Goal: Check status: Check status

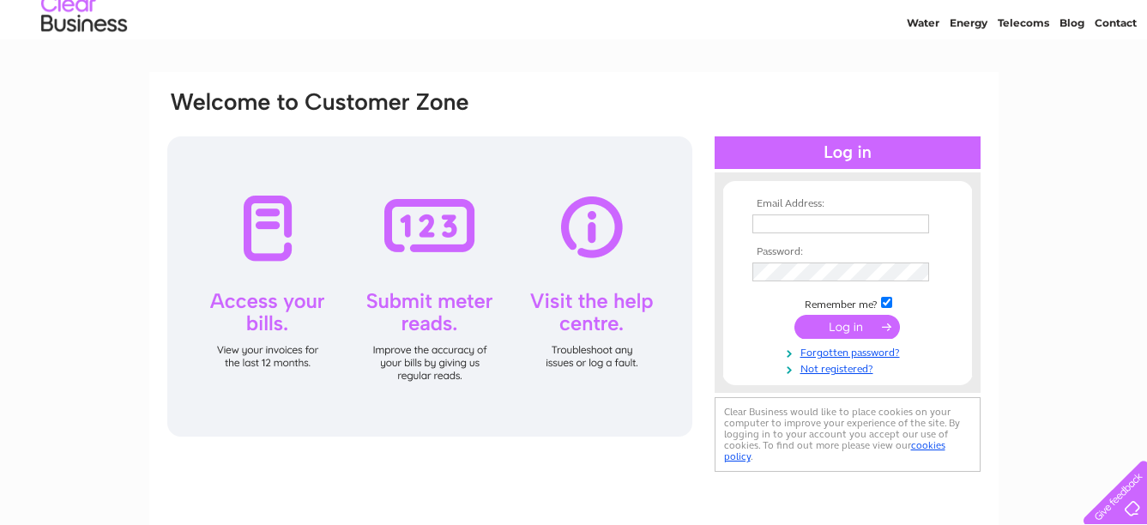
scroll to position [86, 0]
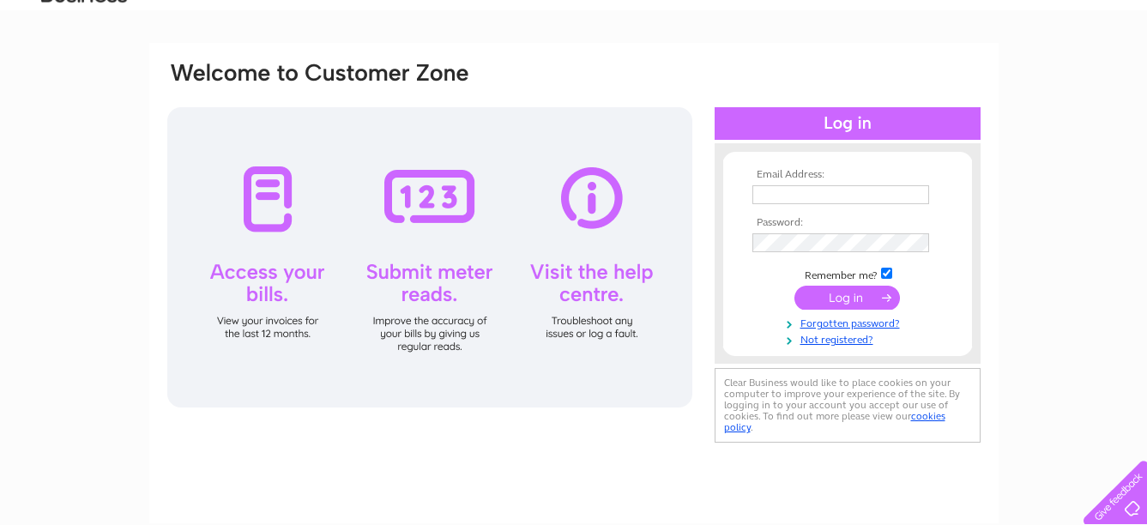
type input "[EMAIL_ADDRESS][DOMAIN_NAME]"
click at [861, 293] on input "submit" at bounding box center [848, 298] width 106 height 24
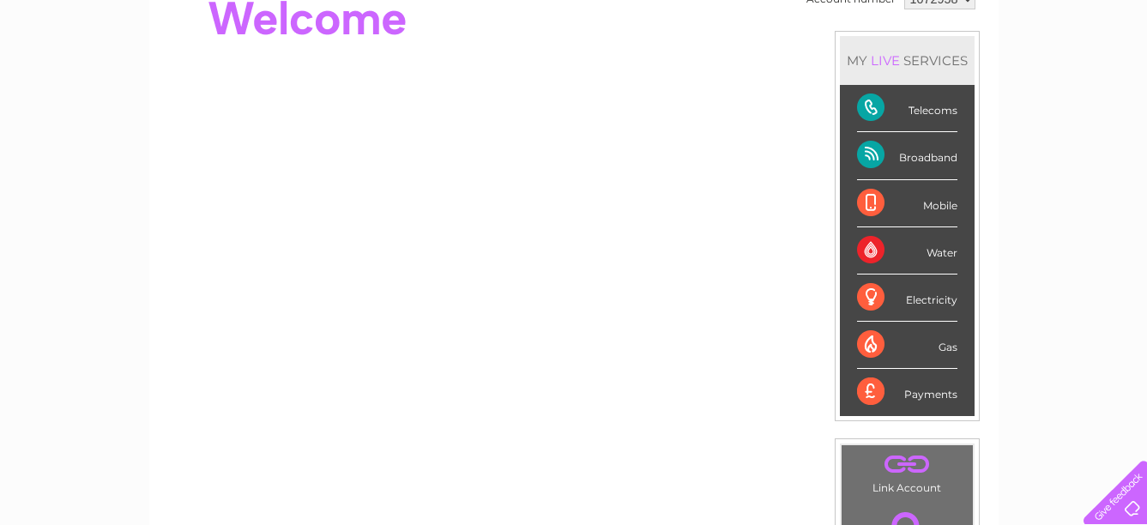
scroll to position [257, 0]
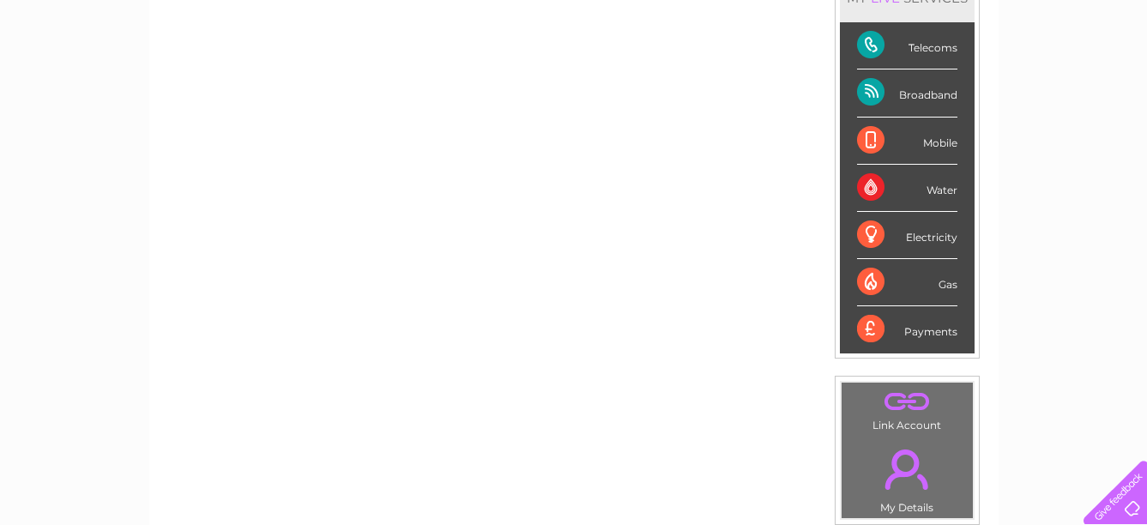
click at [877, 45] on div "Telecoms" at bounding box center [907, 45] width 100 height 47
click at [946, 52] on div "Telecoms" at bounding box center [907, 45] width 100 height 47
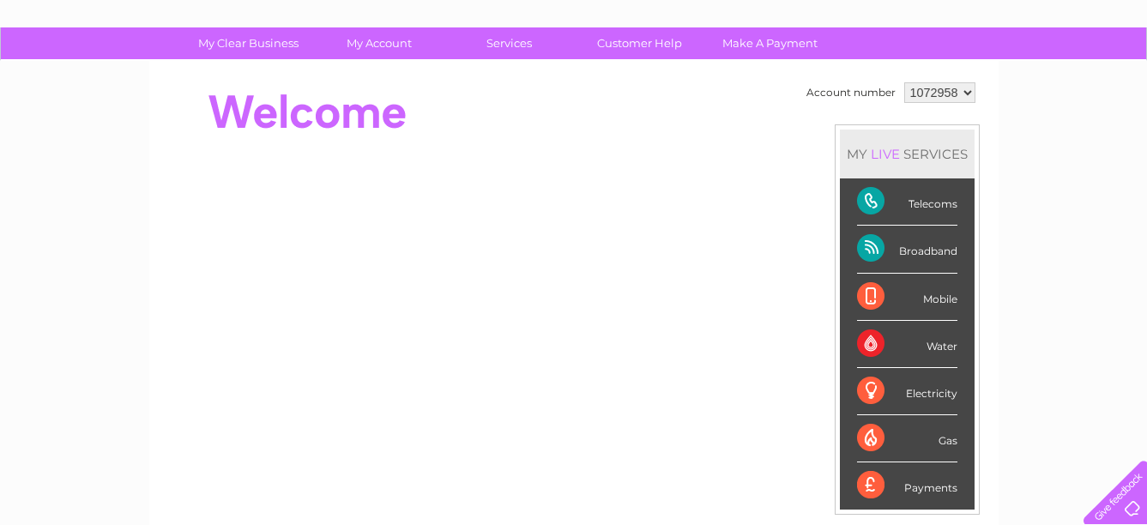
scroll to position [66, 0]
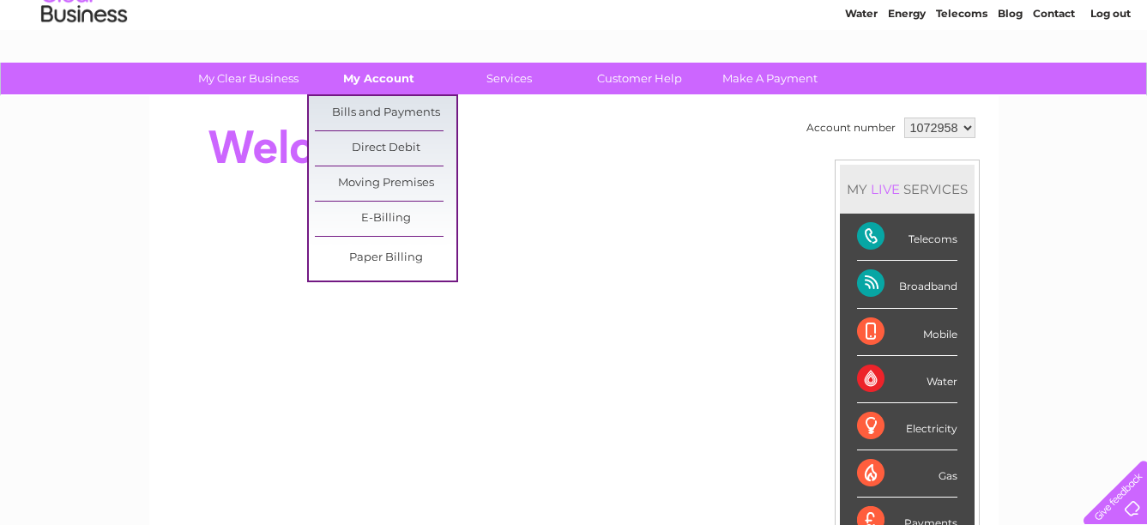
click at [371, 72] on link "My Account" at bounding box center [379, 79] width 142 height 32
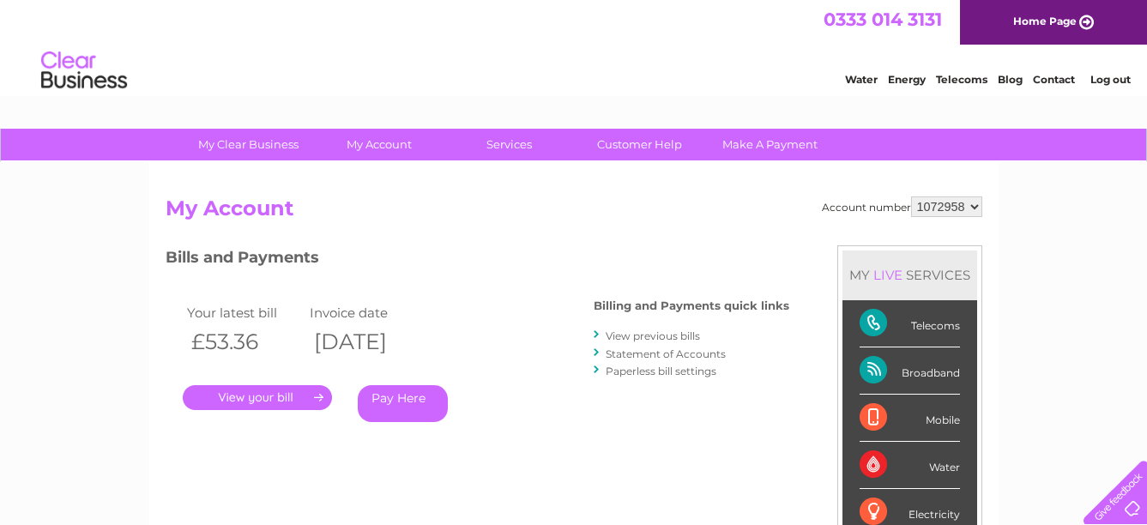
click at [307, 398] on link "." at bounding box center [257, 397] width 149 height 25
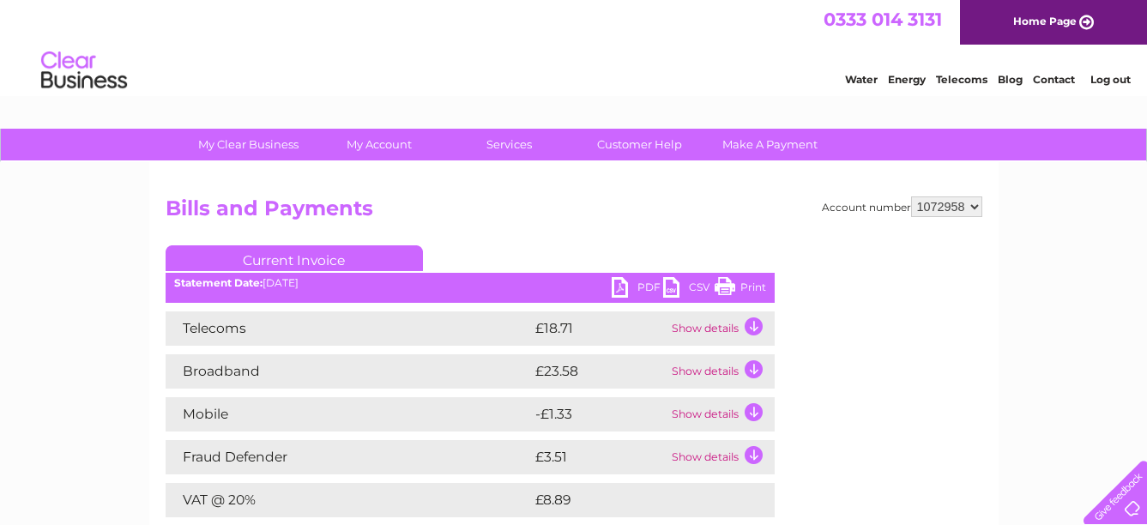
click at [753, 324] on td "Show details" at bounding box center [721, 328] width 107 height 34
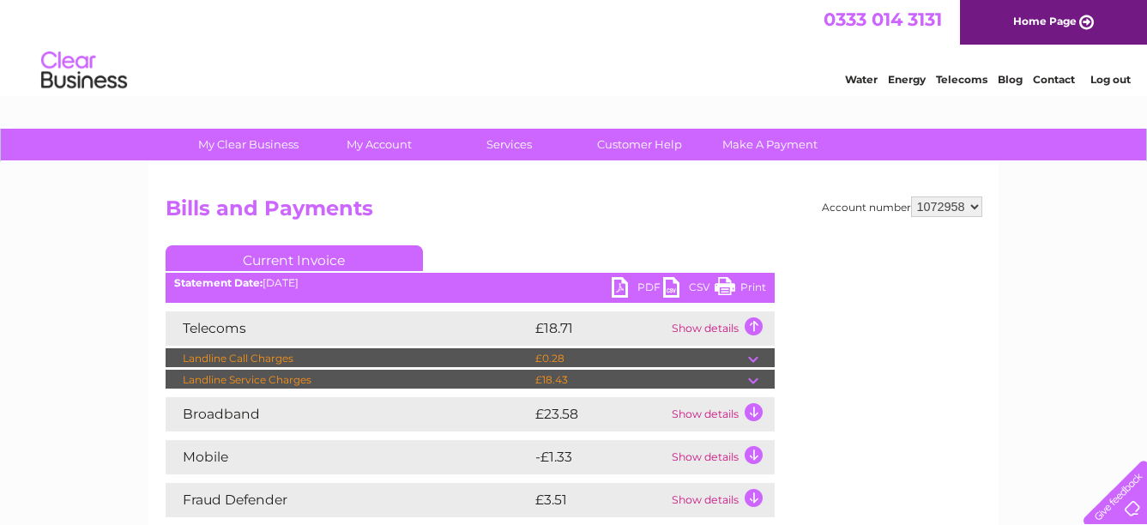
click at [753, 325] on td "Show details" at bounding box center [721, 328] width 107 height 34
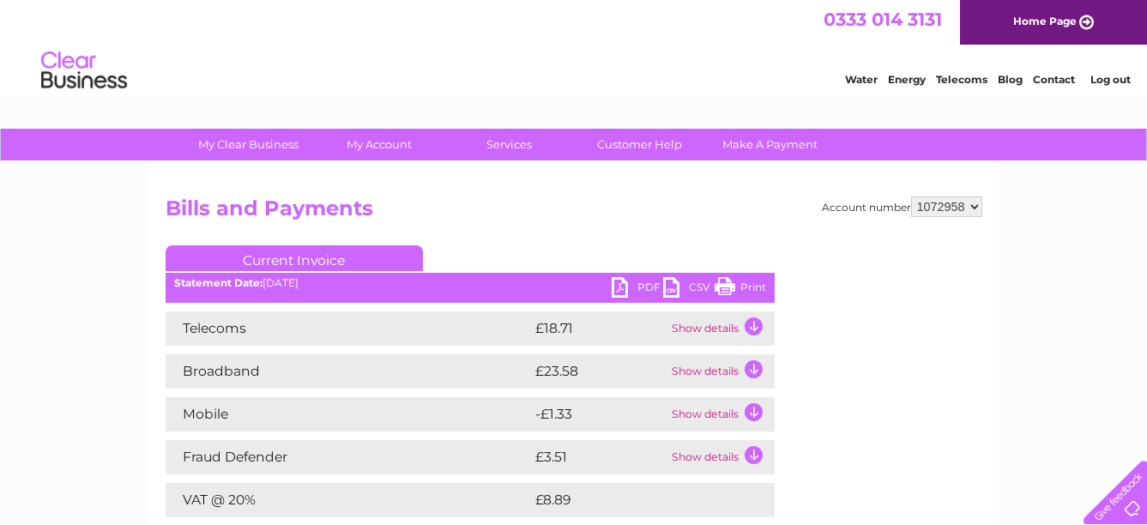
click at [756, 373] on td "Show details" at bounding box center [721, 371] width 107 height 34
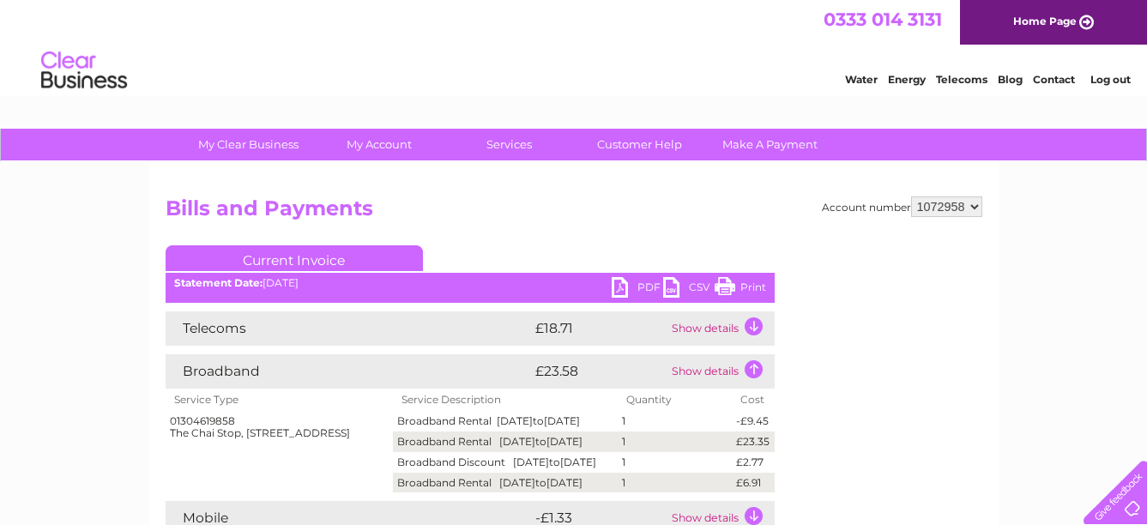
scroll to position [86, 0]
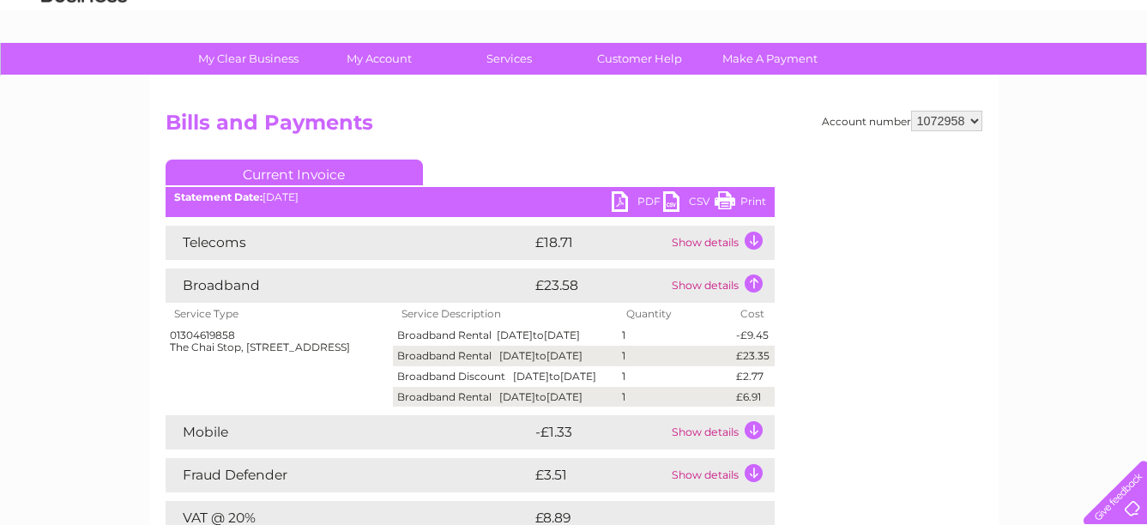
click at [753, 286] on td "Show details" at bounding box center [721, 286] width 107 height 34
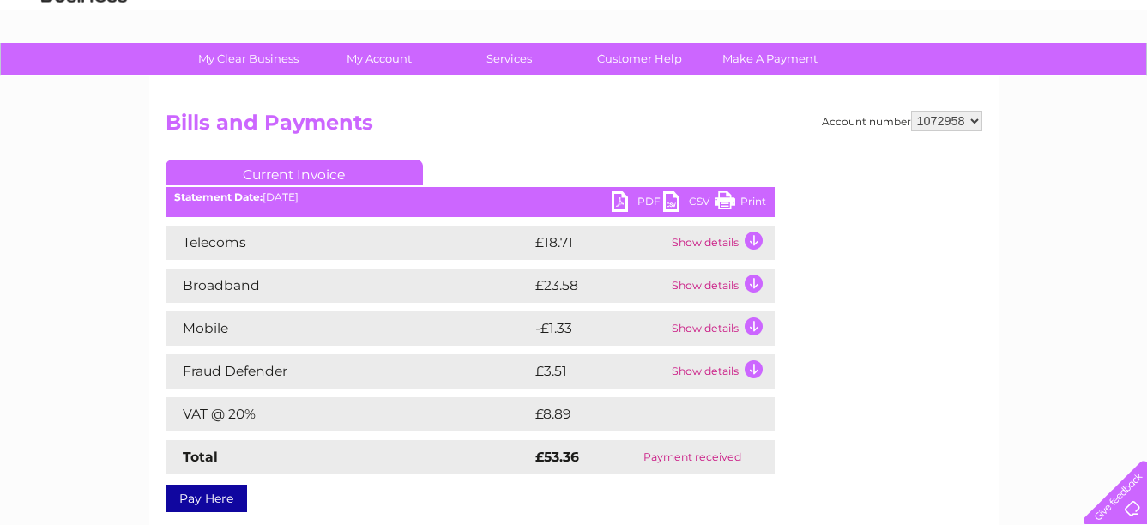
click at [752, 326] on td "Show details" at bounding box center [721, 328] width 107 height 34
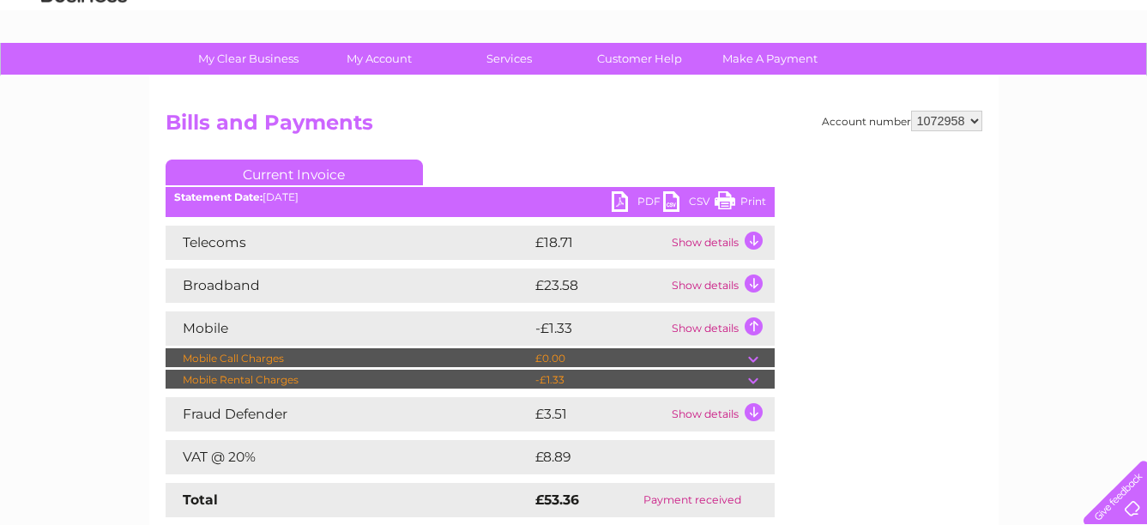
click at [752, 326] on td "Show details" at bounding box center [721, 328] width 107 height 34
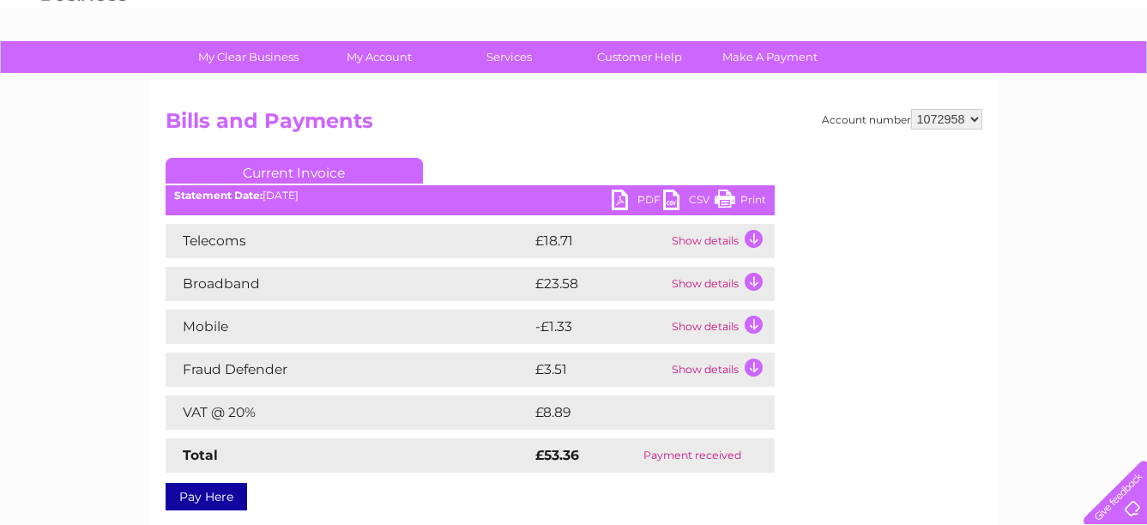
scroll to position [81, 0]
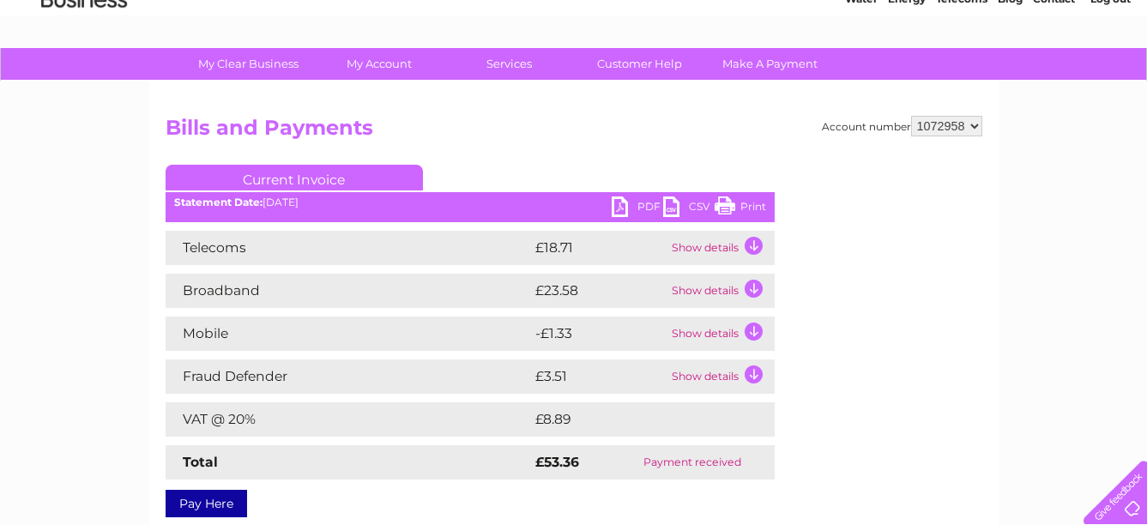
click at [751, 251] on td "Show details" at bounding box center [721, 248] width 107 height 34
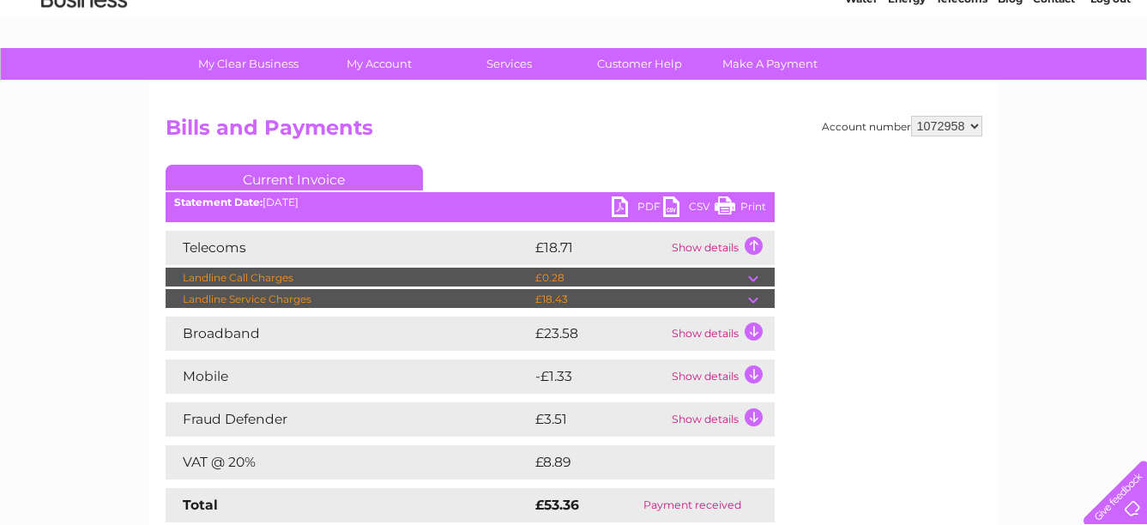
click at [753, 301] on td at bounding box center [761, 299] width 27 height 21
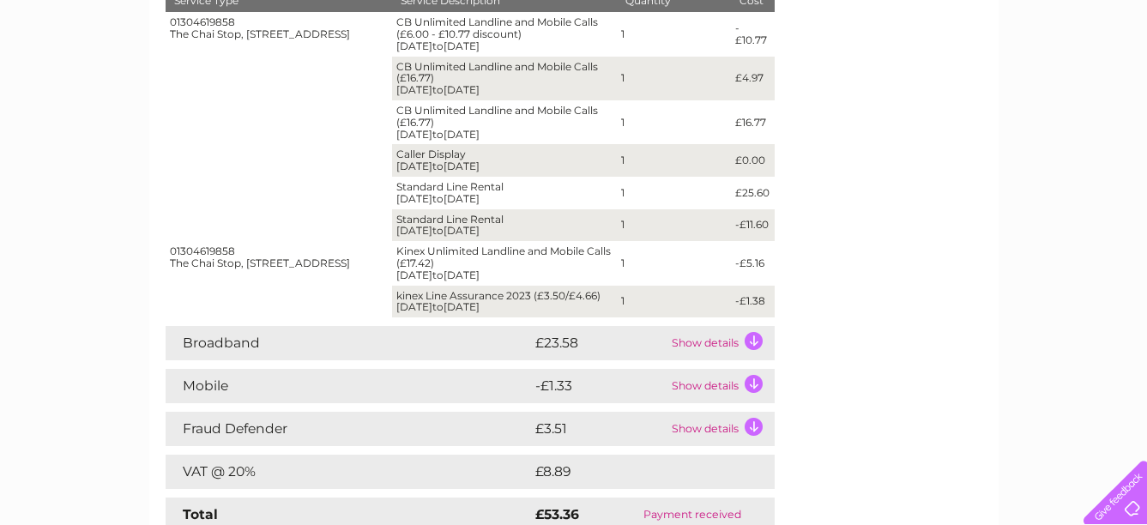
scroll to position [429, 0]
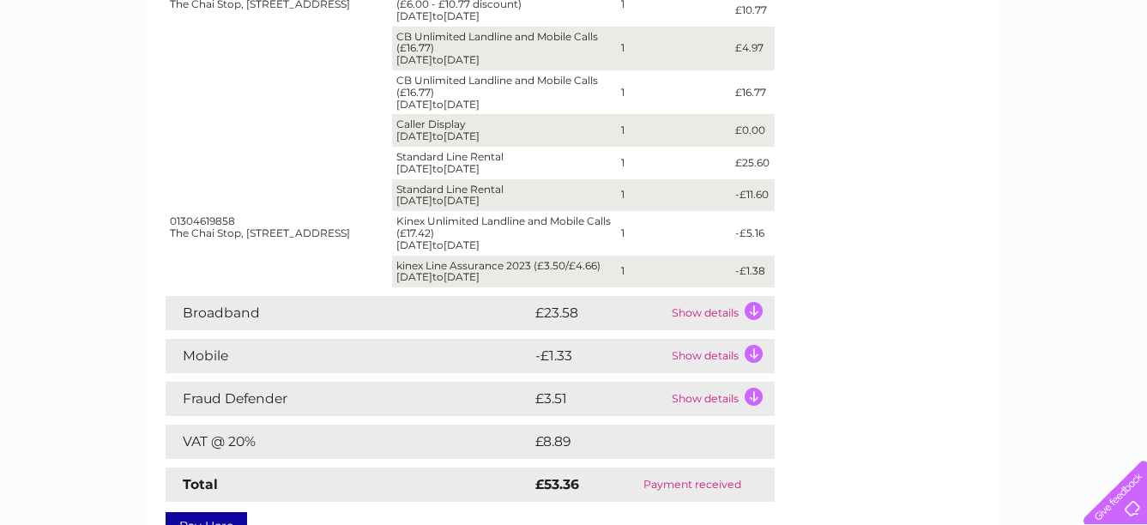
click at [759, 399] on td "Show details" at bounding box center [721, 399] width 107 height 34
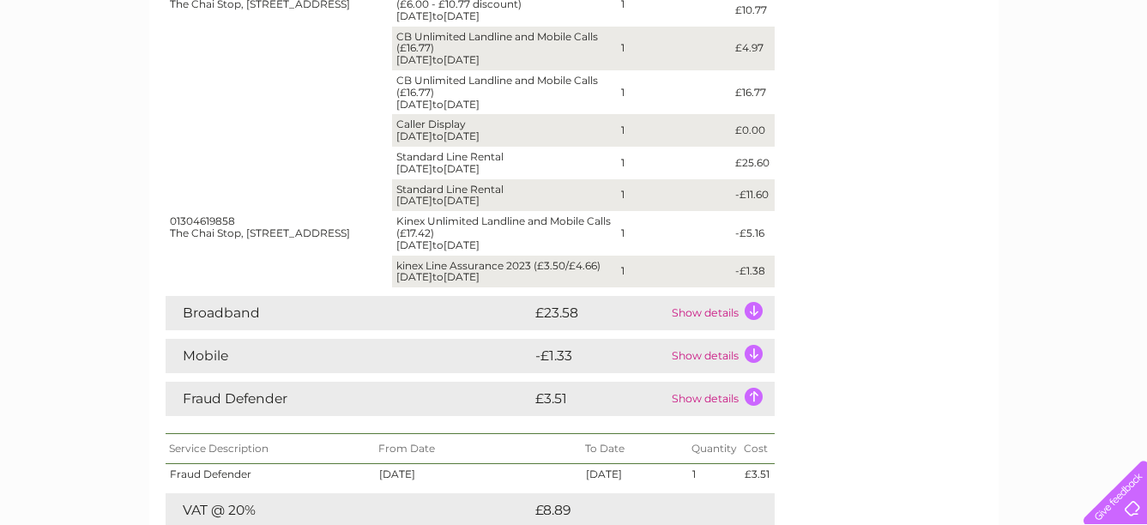
click at [759, 399] on td "Show details" at bounding box center [721, 399] width 107 height 34
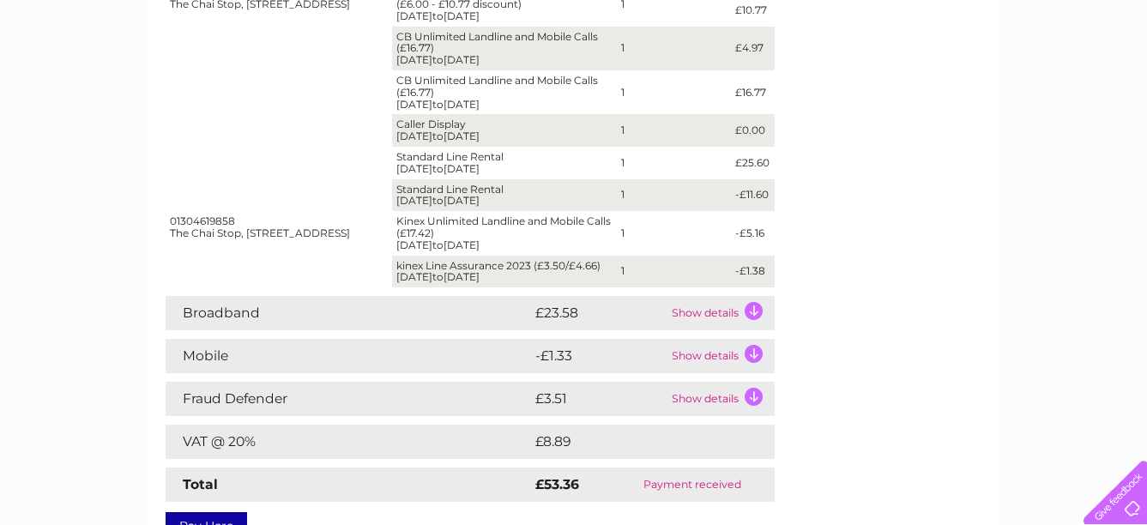
click at [754, 354] on td "Show details" at bounding box center [721, 356] width 107 height 34
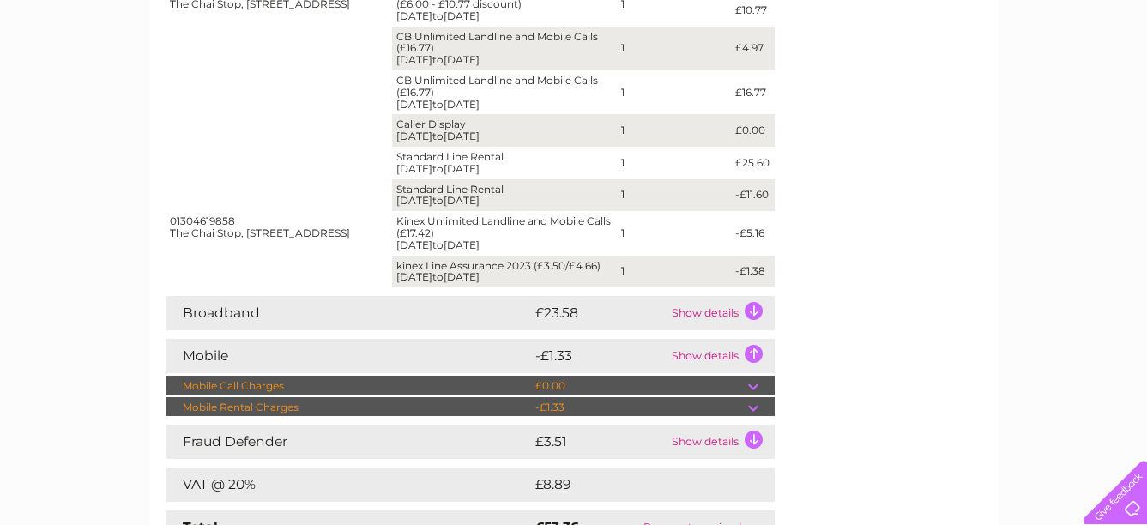
click at [754, 354] on td "Show details" at bounding box center [721, 356] width 107 height 34
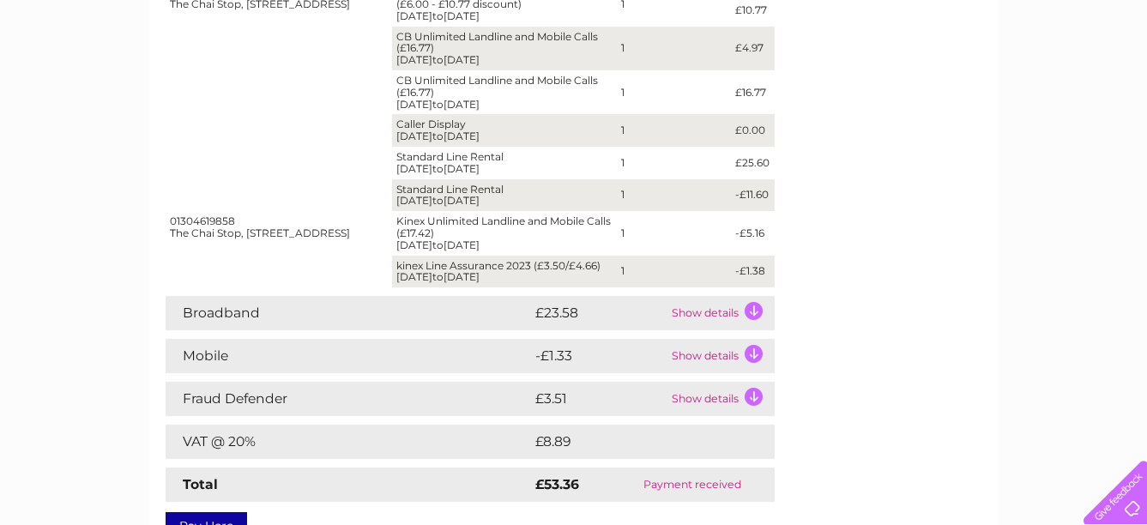
click at [755, 310] on td "Show details" at bounding box center [721, 313] width 107 height 34
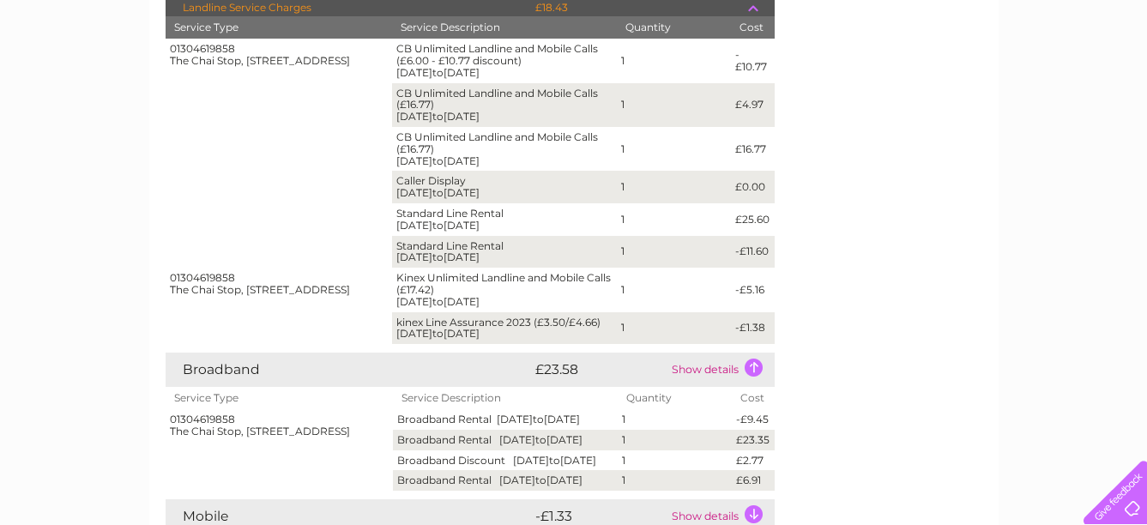
scroll to position [343, 0]
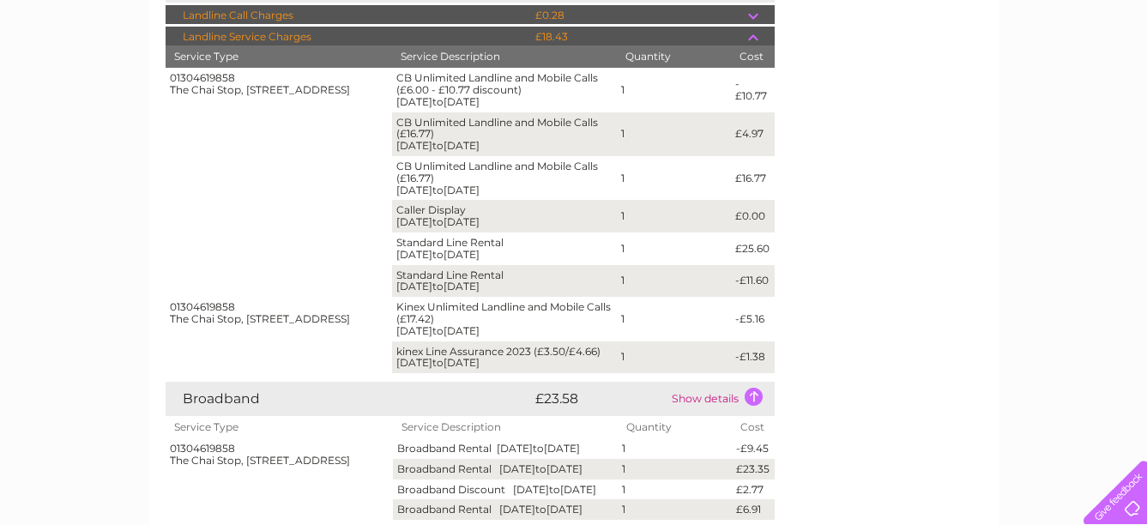
click at [759, 395] on td "Show details" at bounding box center [721, 399] width 107 height 34
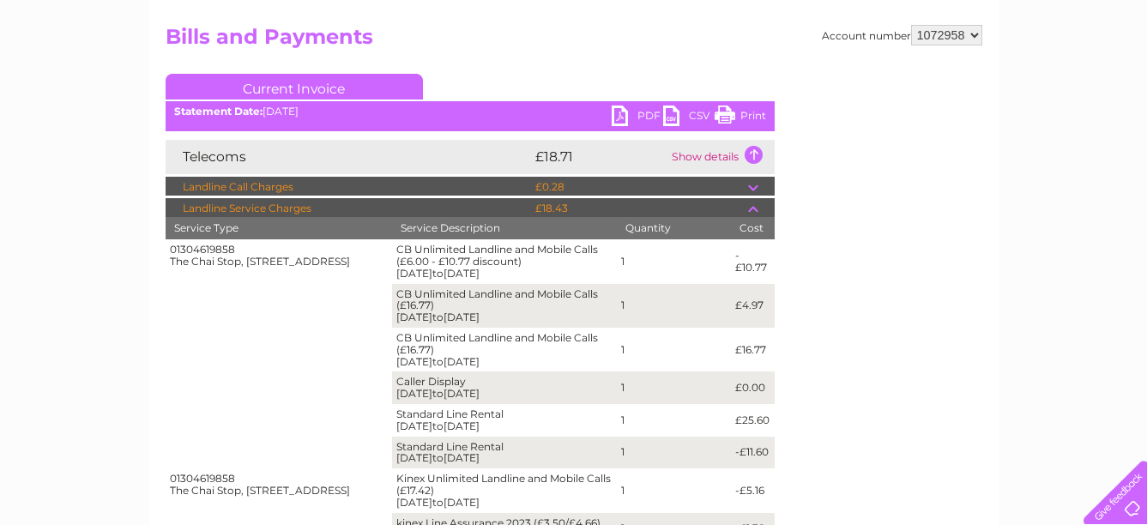
scroll to position [86, 0]
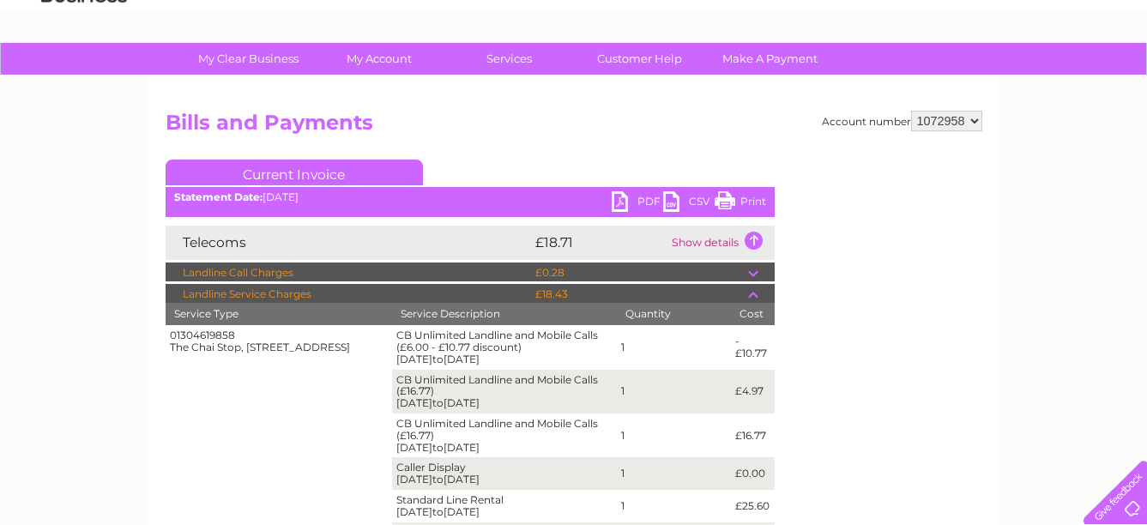
click at [750, 237] on td "Show details" at bounding box center [721, 243] width 107 height 34
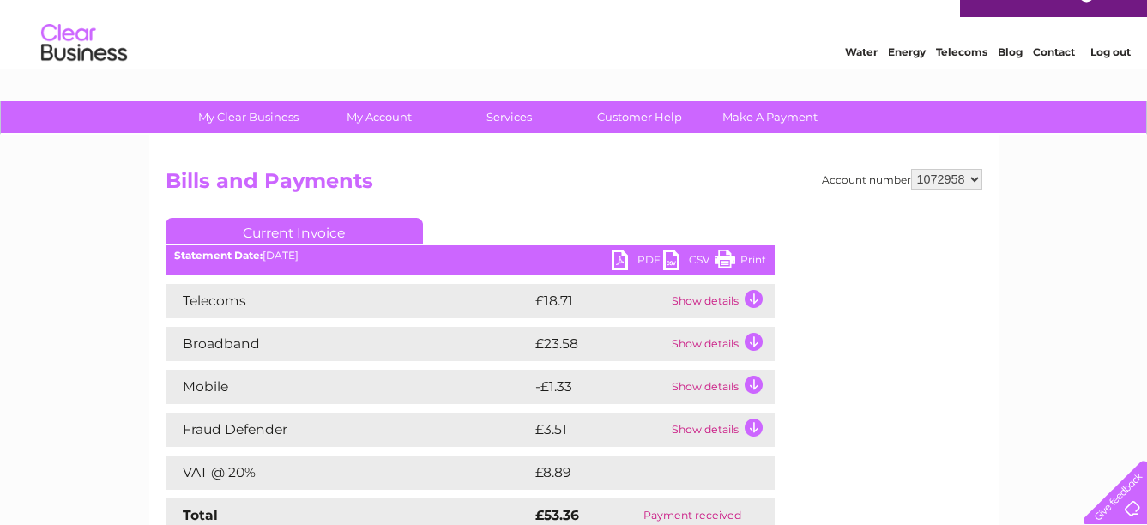
scroll to position [0, 0]
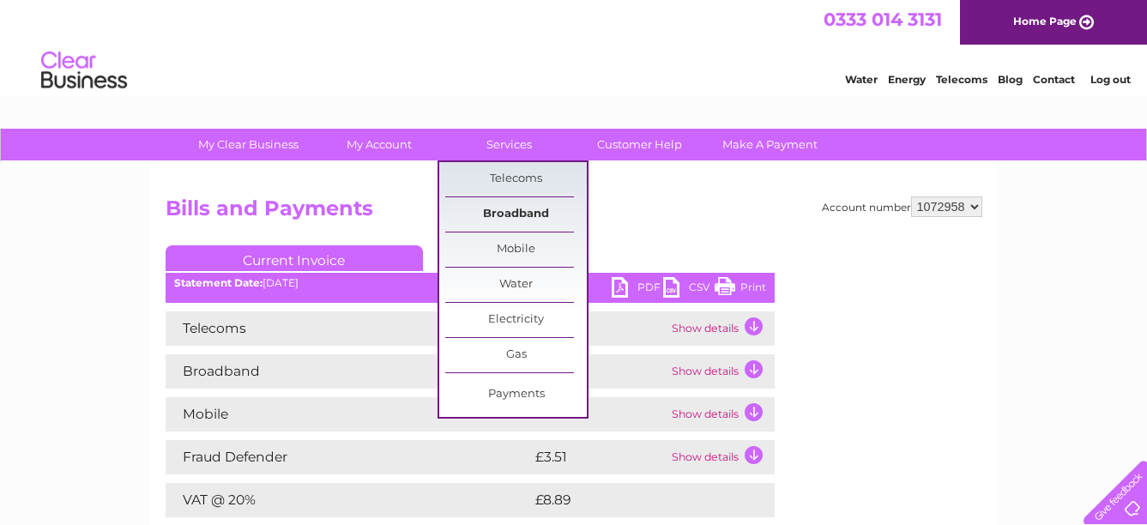
click at [505, 211] on link "Broadband" at bounding box center [516, 214] width 142 height 34
